Goal: Navigation & Orientation: Find specific page/section

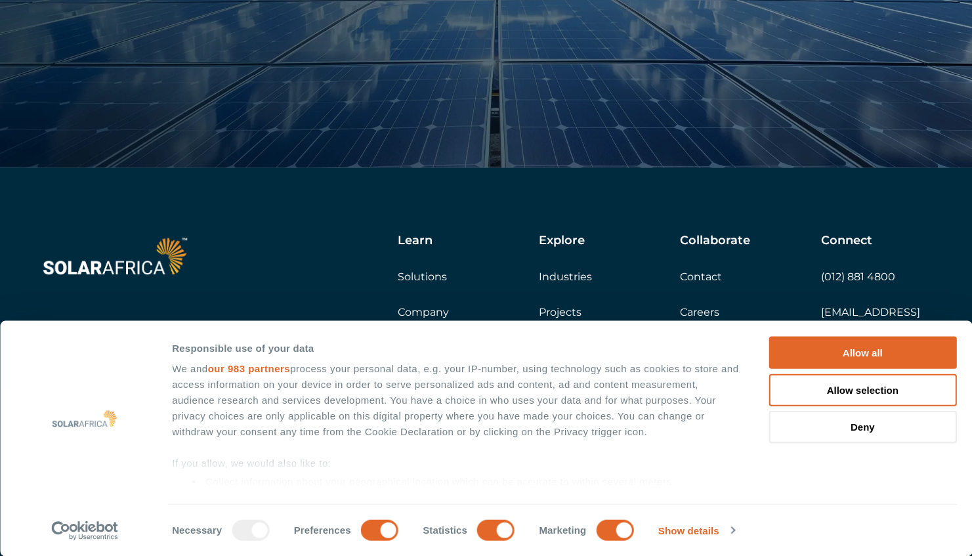
scroll to position [4573, 0]
click at [894, 355] on button "Allow all" at bounding box center [863, 353] width 188 height 32
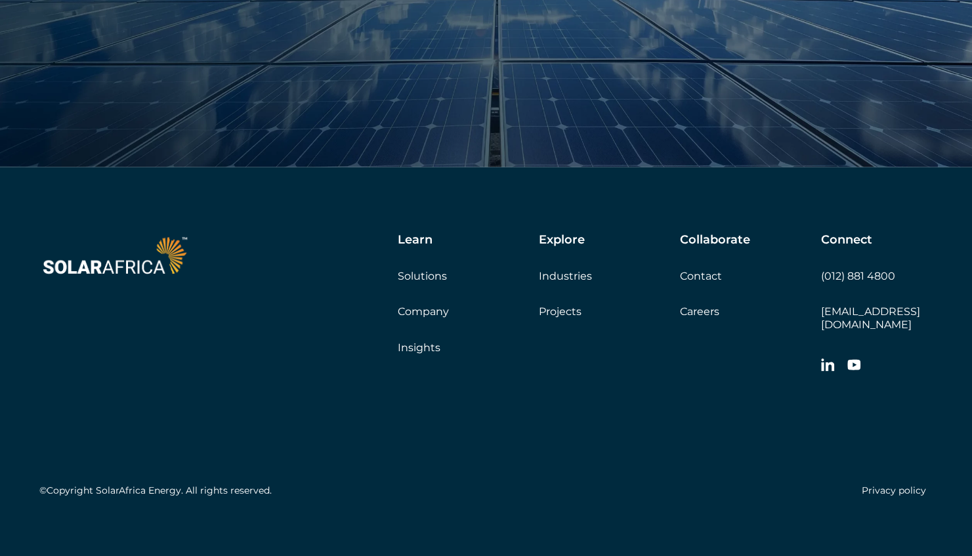
click at [702, 314] on link "Careers" at bounding box center [699, 311] width 39 height 12
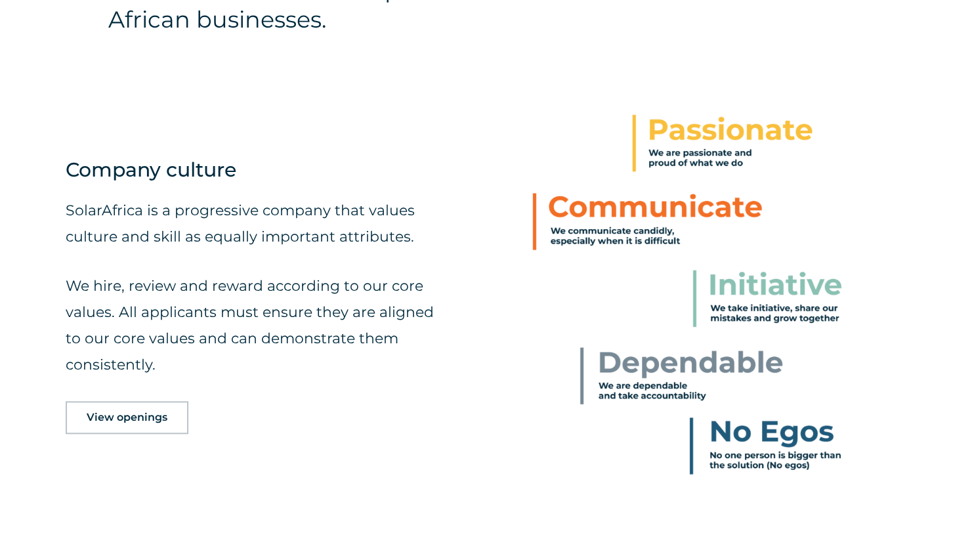
scroll to position [657, 0]
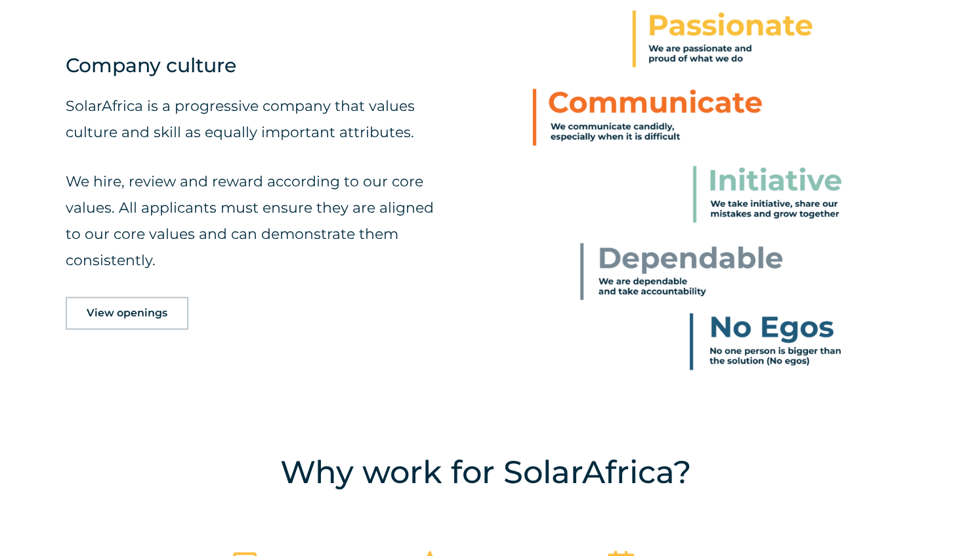
click at [158, 313] on span "View openings" at bounding box center [127, 313] width 81 height 11
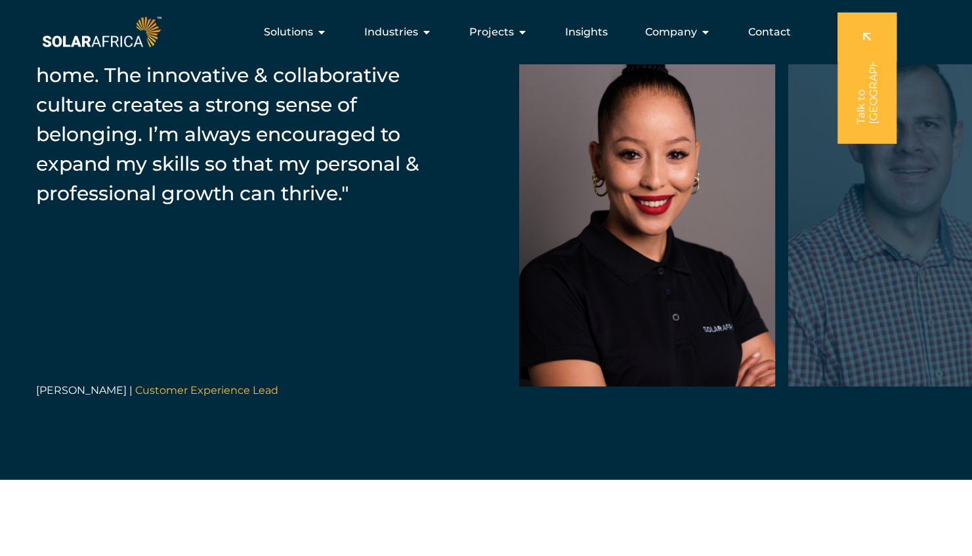
scroll to position [2008, 0]
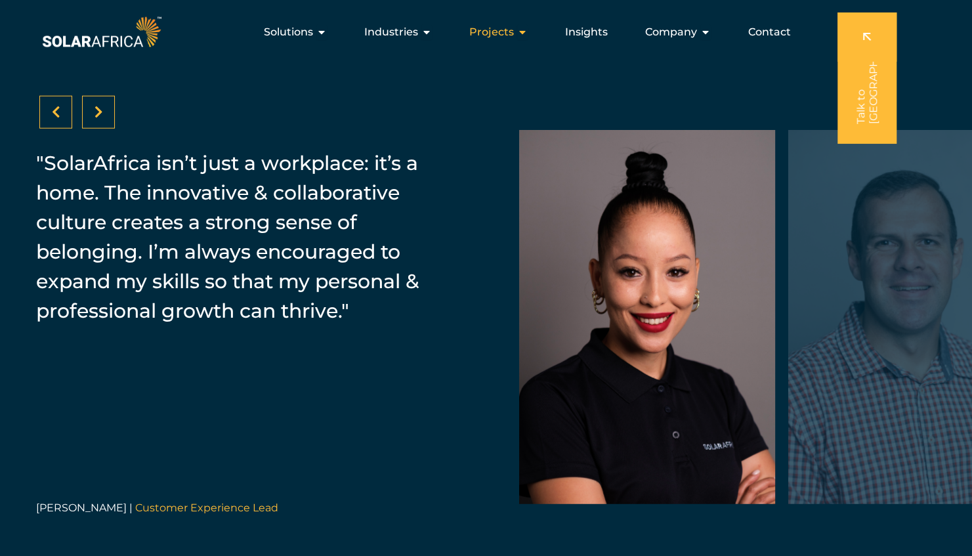
click at [520, 32] on icon "Menu" at bounding box center [522, 32] width 11 height 11
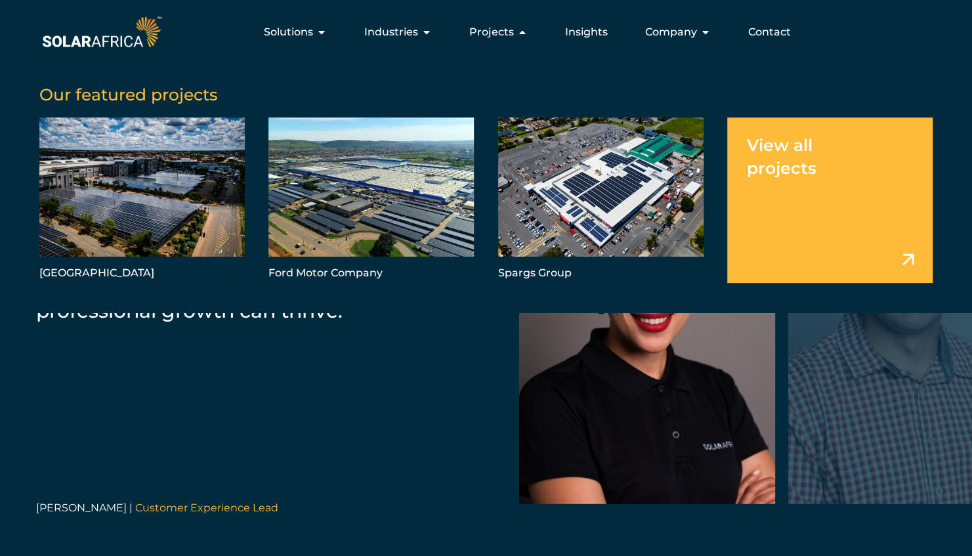
click at [751, 163] on link "Menu" at bounding box center [829, 200] width 205 height 165
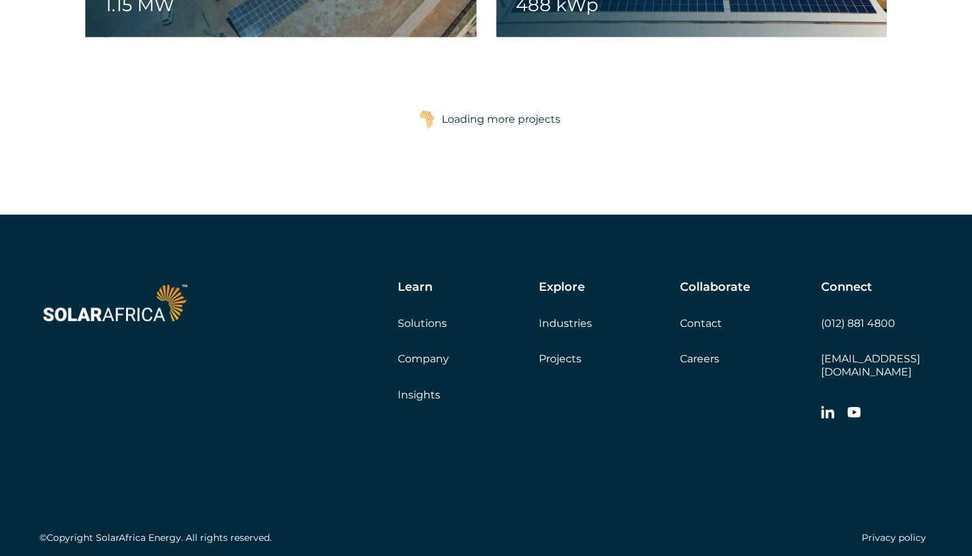
scroll to position [2232, 0]
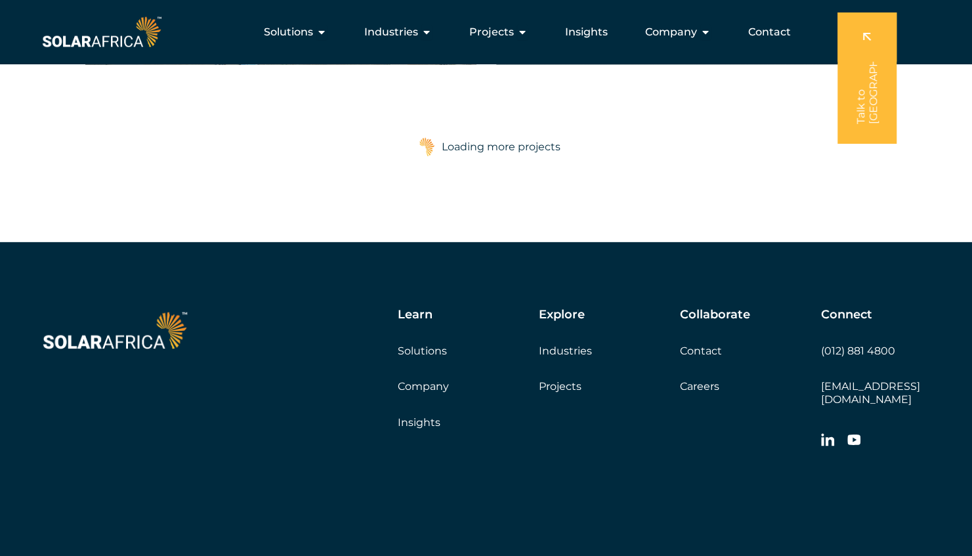
click at [530, 144] on div "Loading more projects" at bounding box center [501, 147] width 119 height 26
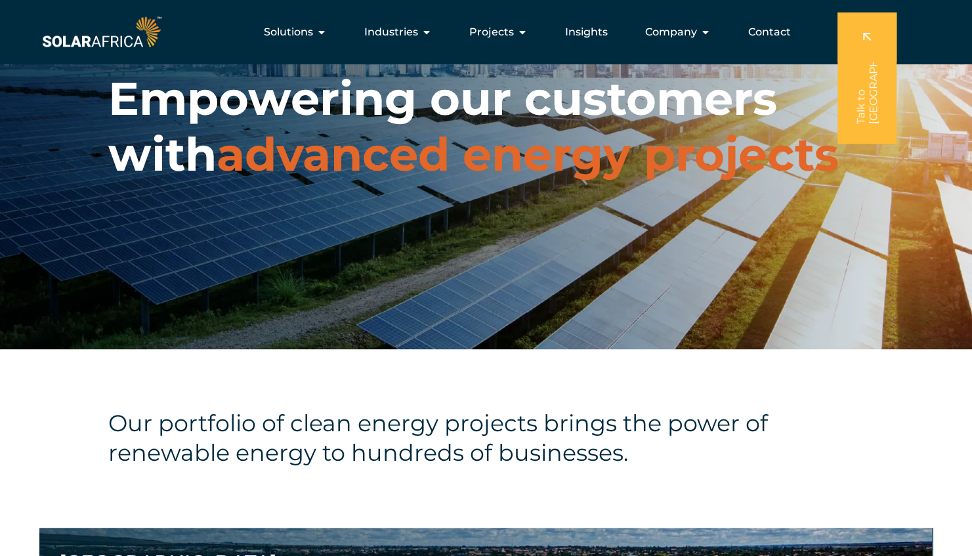
scroll to position [0, 0]
